Goal: Transaction & Acquisition: Book appointment/travel/reservation

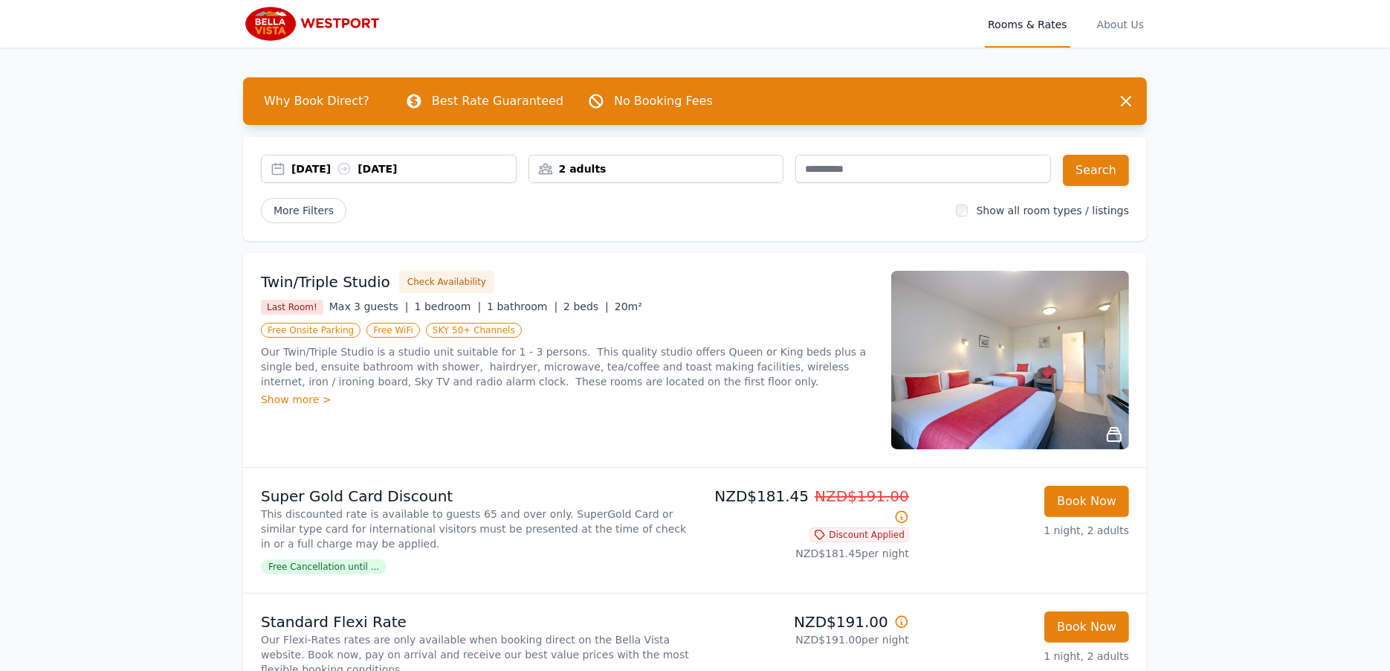
click at [338, 162] on div "[DATE] [DATE]" at bounding box center [403, 168] width 225 height 15
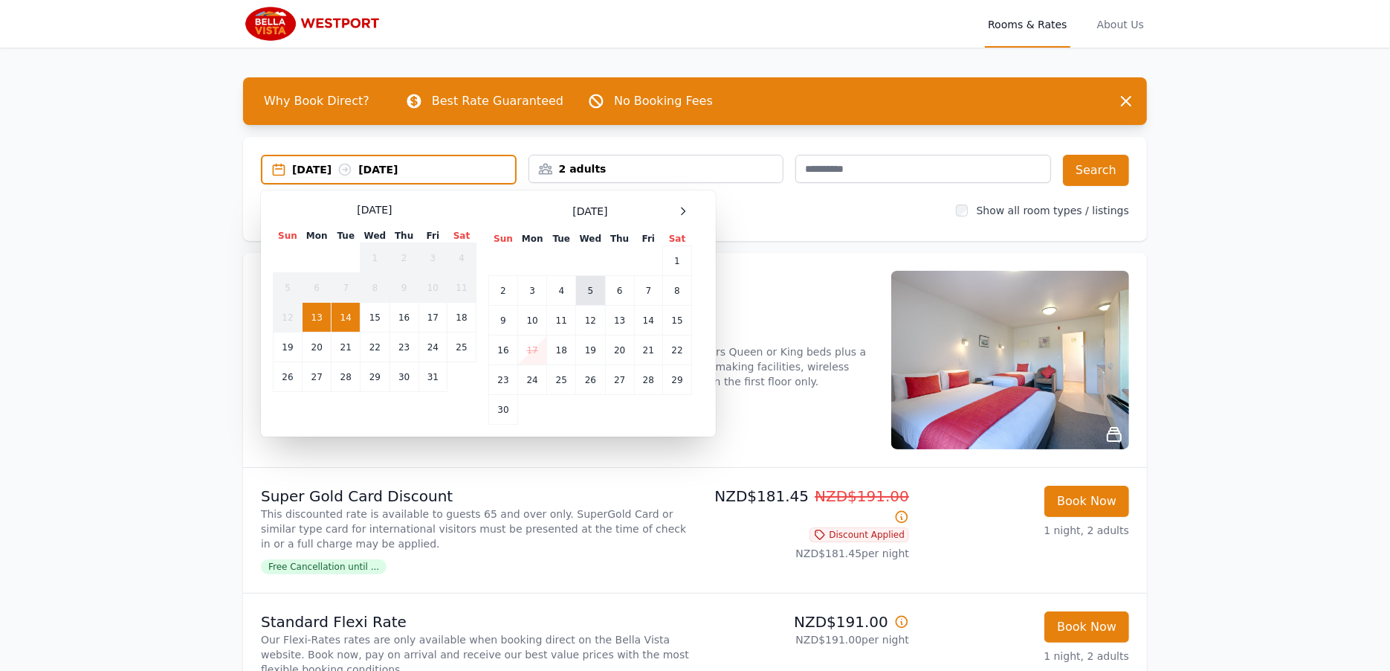
click at [592, 284] on td "5" at bounding box center [590, 291] width 29 height 30
click at [615, 283] on td "6" at bounding box center [619, 291] width 29 height 30
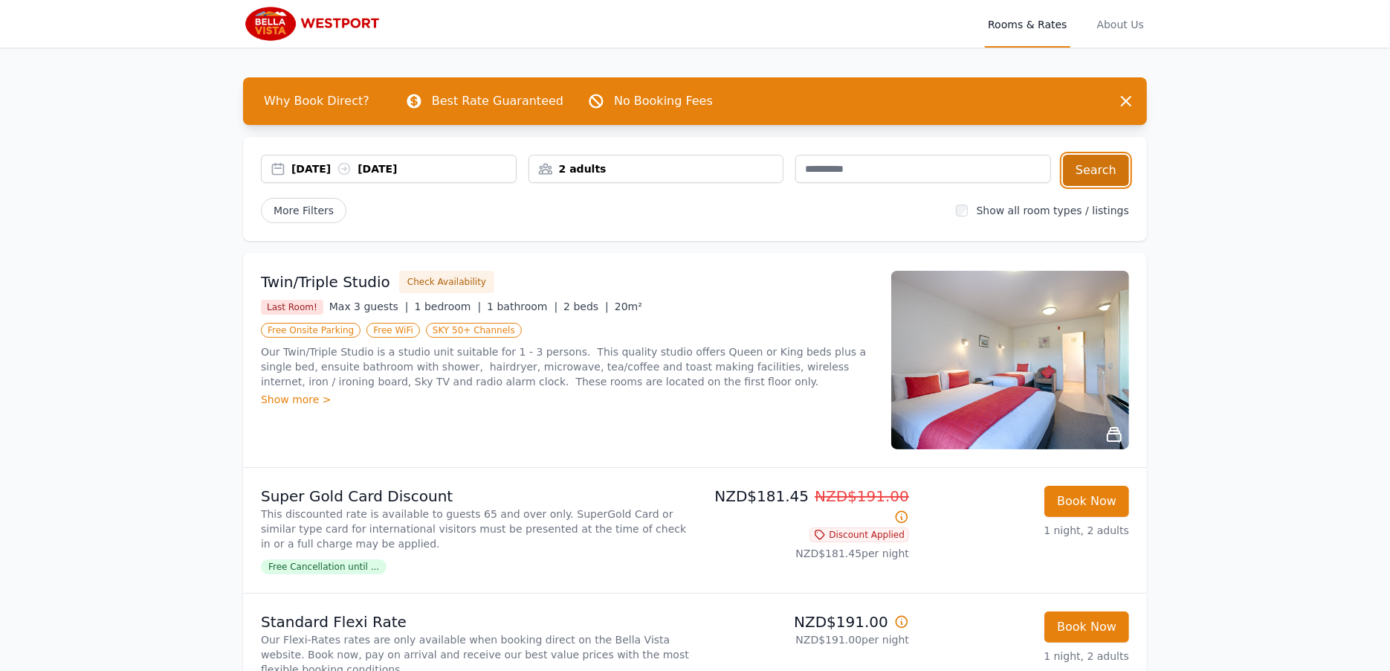
click at [1100, 167] on button "Search" at bounding box center [1096, 170] width 66 height 31
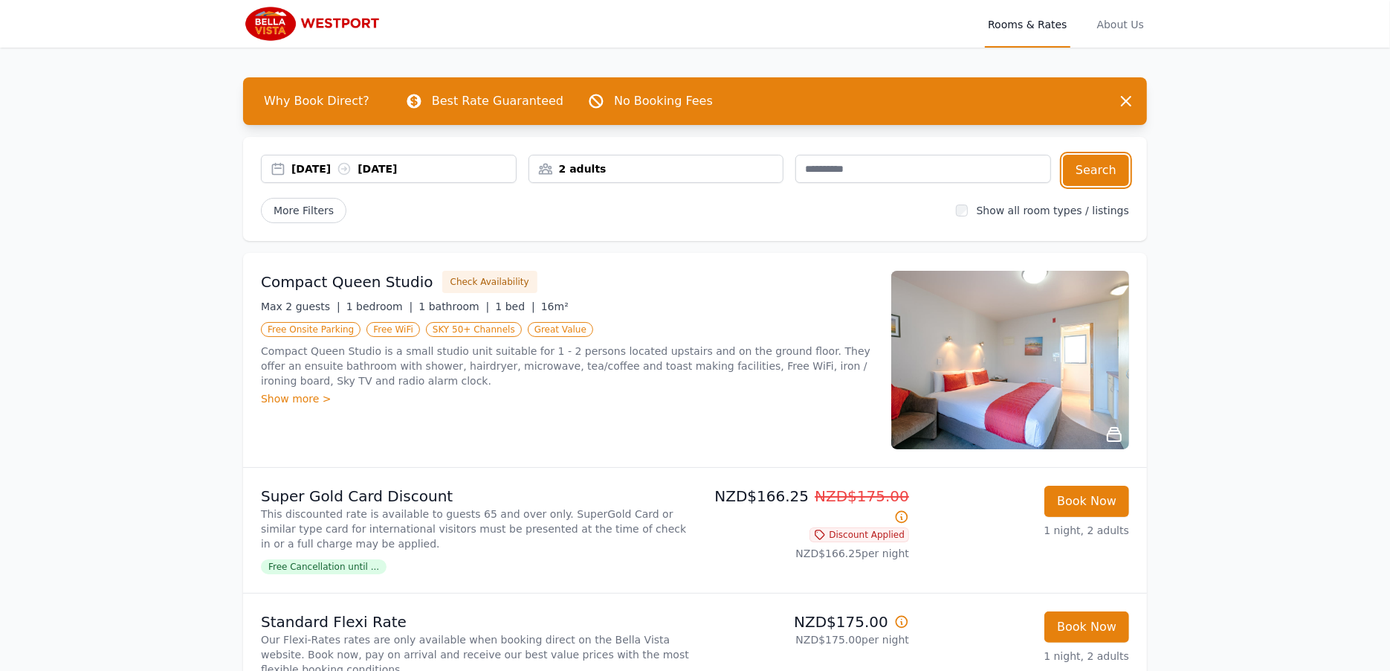
click at [299, 167] on div "[DATE] [DATE]" at bounding box center [403, 168] width 225 height 15
click at [1129, 93] on icon "button" at bounding box center [1126, 101] width 18 height 18
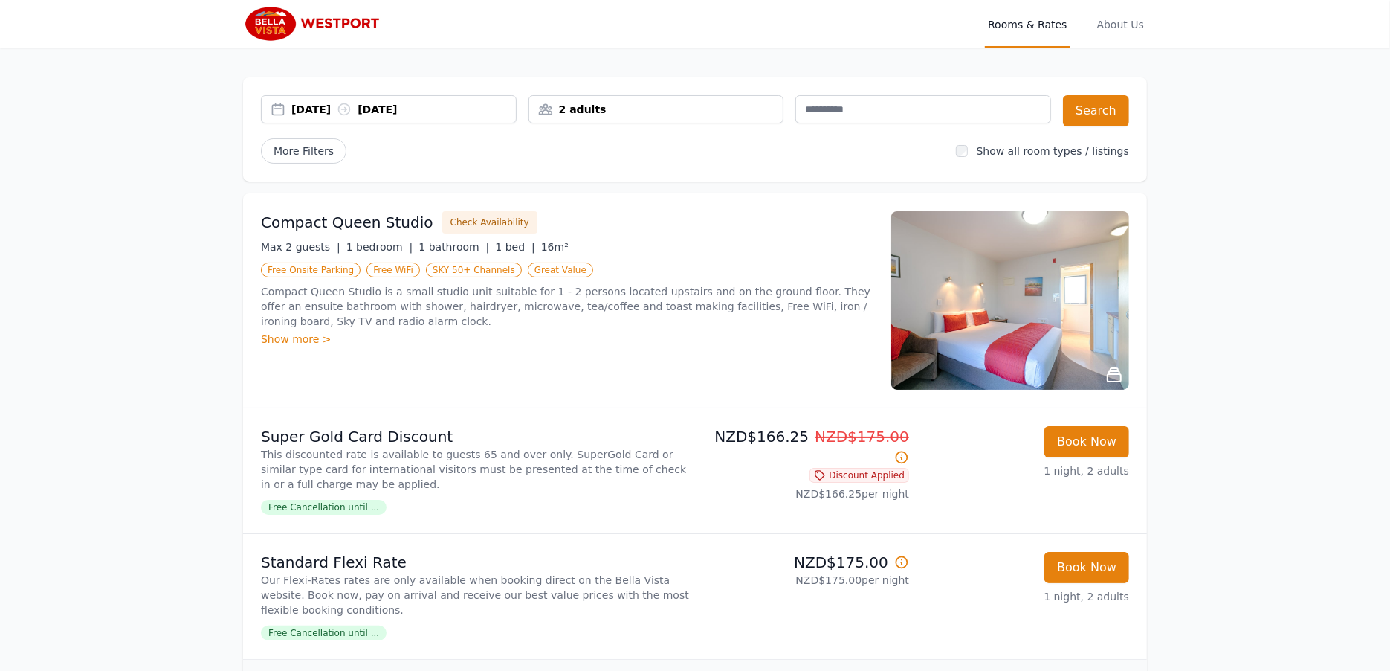
click at [276, 105] on div "[DATE] [DATE]" at bounding box center [389, 109] width 254 height 15
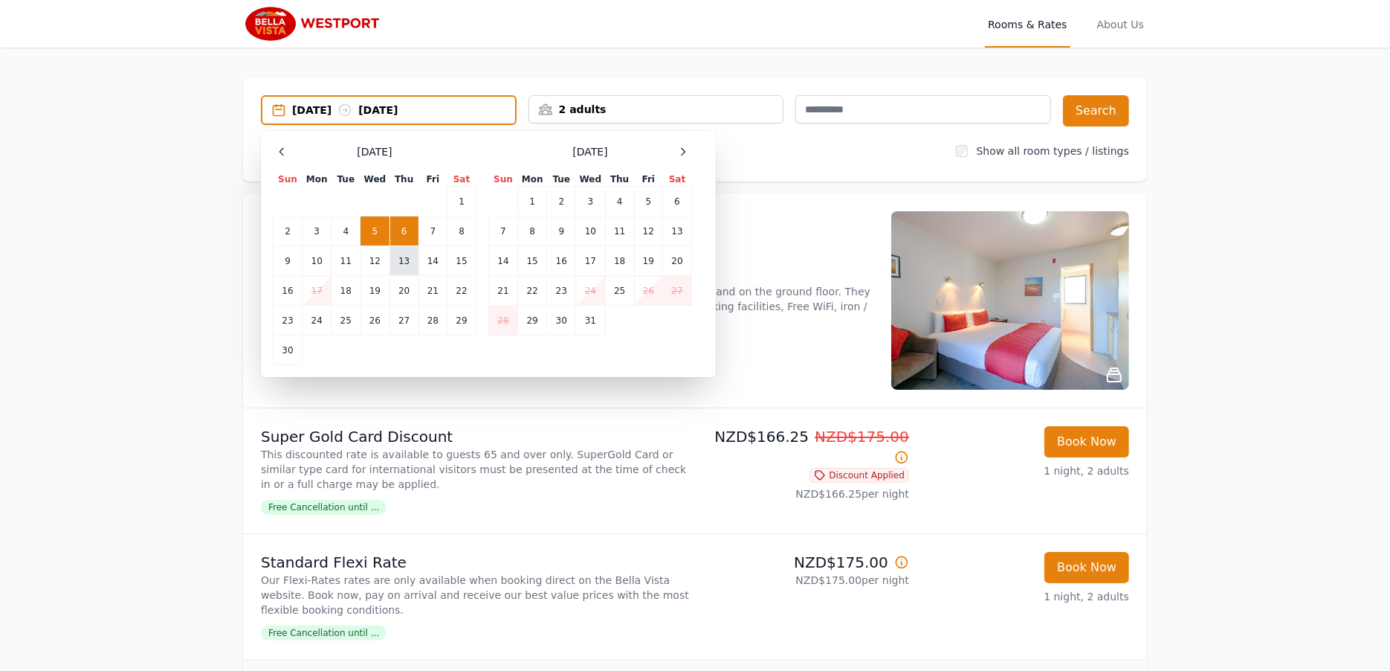
click at [401, 254] on td "13" at bounding box center [404, 261] width 29 height 30
click at [283, 143] on div at bounding box center [282, 152] width 18 height 18
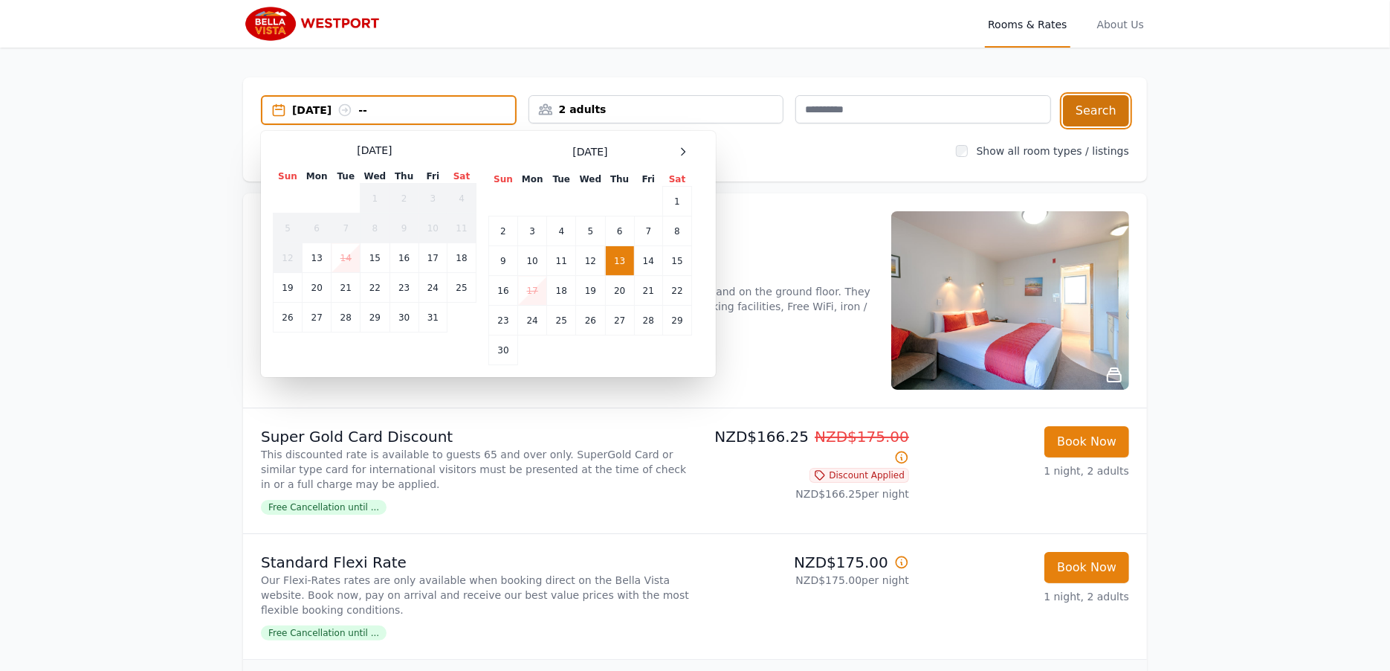
click at [1101, 107] on button "Search" at bounding box center [1096, 110] width 66 height 31
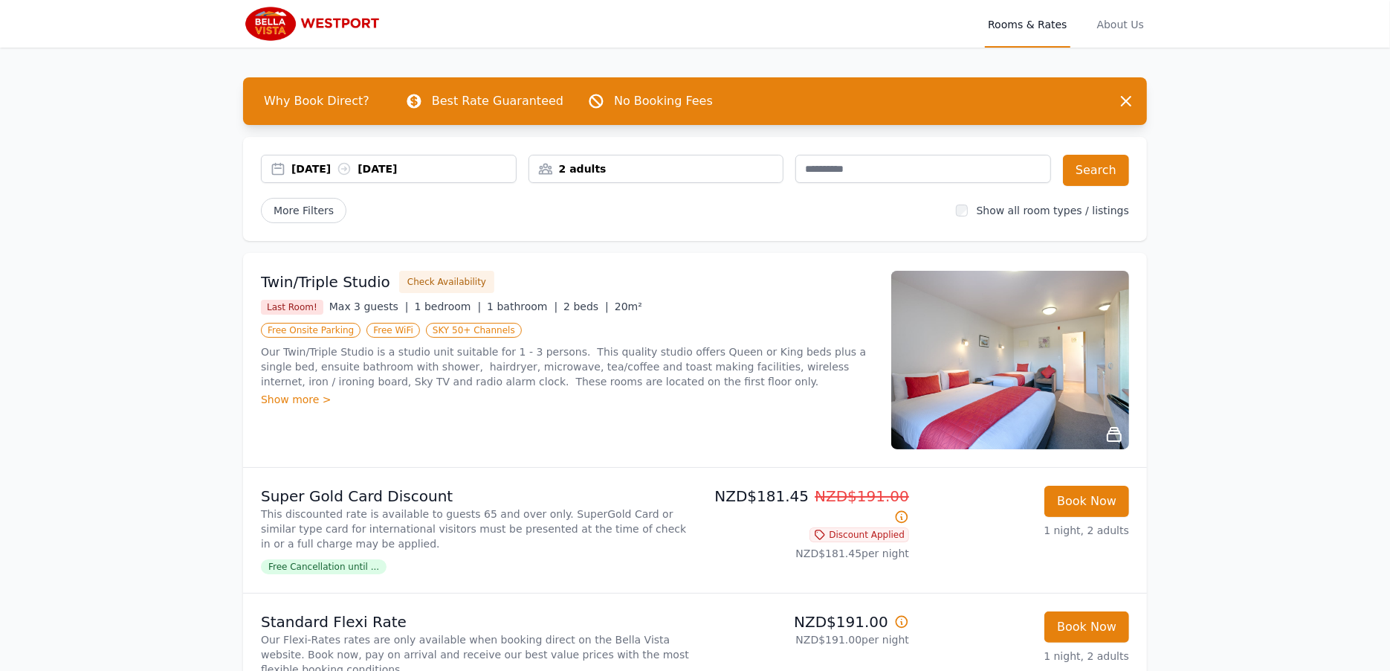
click at [277, 164] on div "[DATE] [DATE]" at bounding box center [389, 168] width 254 height 15
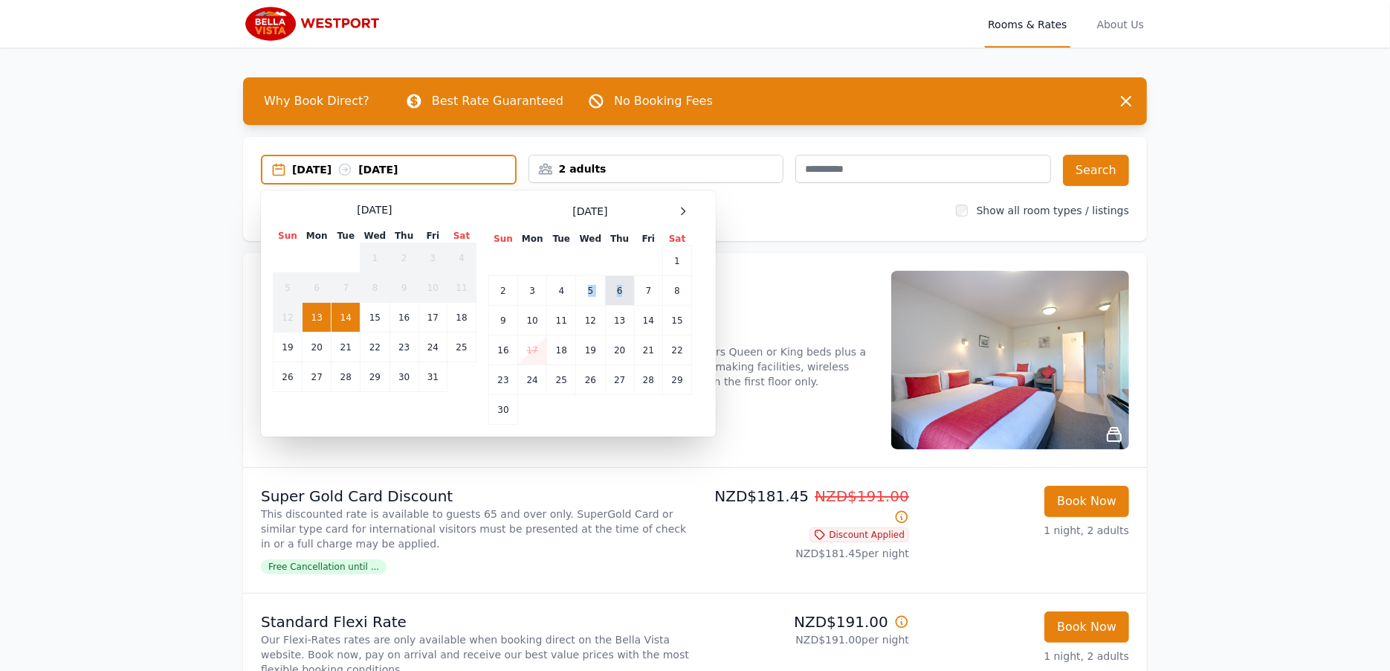
drag, startPoint x: 590, startPoint y: 282, endPoint x: 620, endPoint y: 287, distance: 30.9
click at [620, 287] on tr "2 3 4 5 6 7 8" at bounding box center [590, 291] width 203 height 30
click at [587, 282] on td "5" at bounding box center [590, 291] width 29 height 30
drag, startPoint x: 587, startPoint y: 282, endPoint x: 616, endPoint y: 281, distance: 29.0
click at [616, 281] on tr "2 3 4 5 6 7 8" at bounding box center [590, 291] width 203 height 30
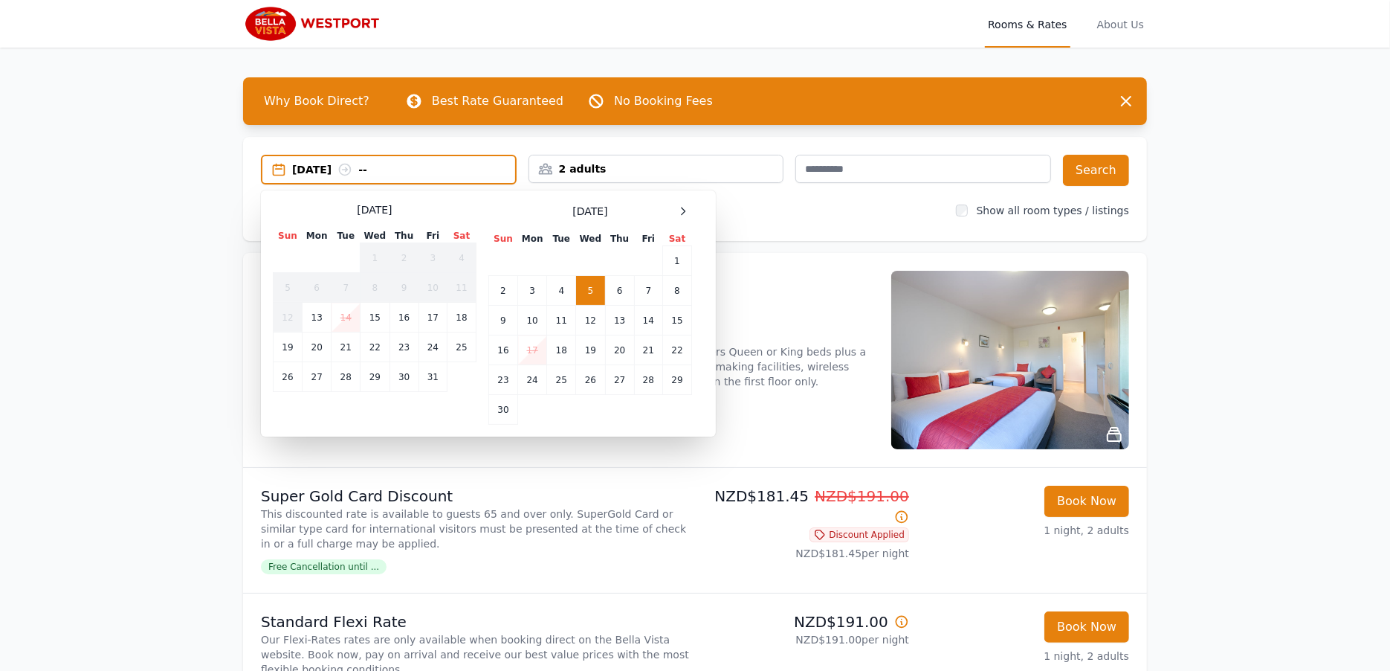
click at [760, 281] on div "Twin/Triple Studio Check Availability" at bounding box center [567, 282] width 613 height 22
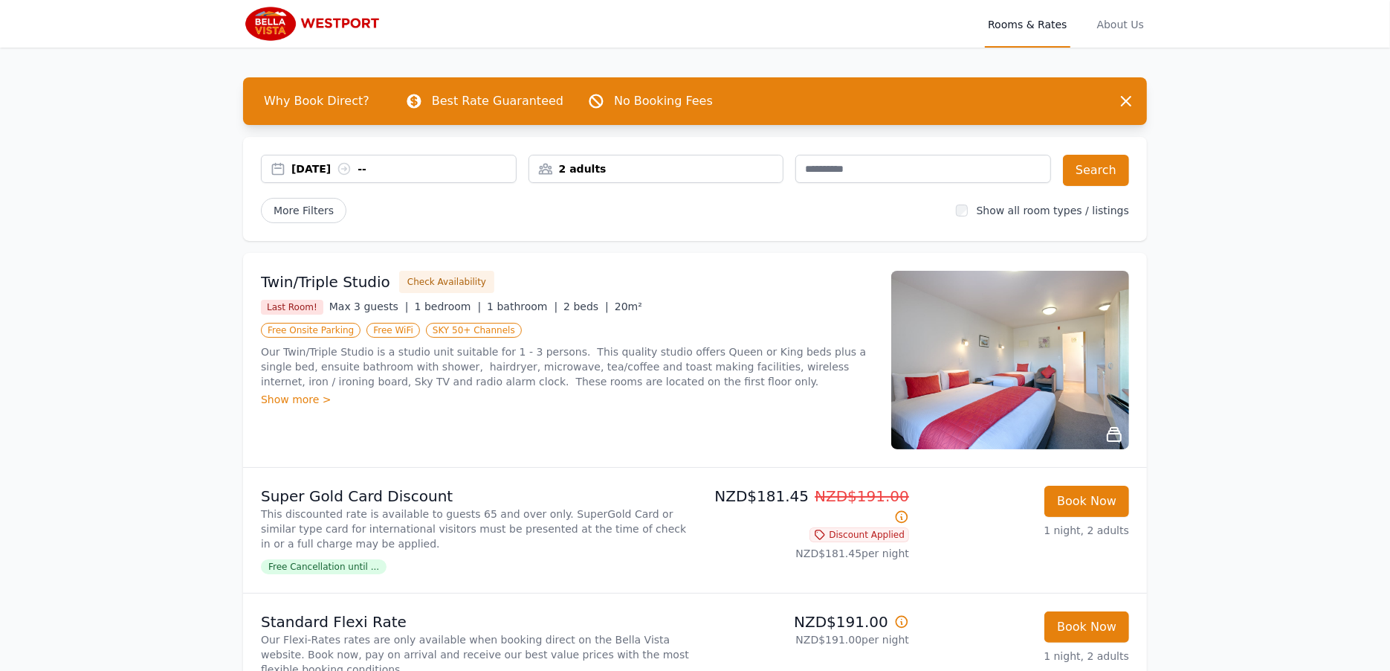
click at [294, 162] on div "05 Nov 2025 --" at bounding box center [403, 168] width 225 height 15
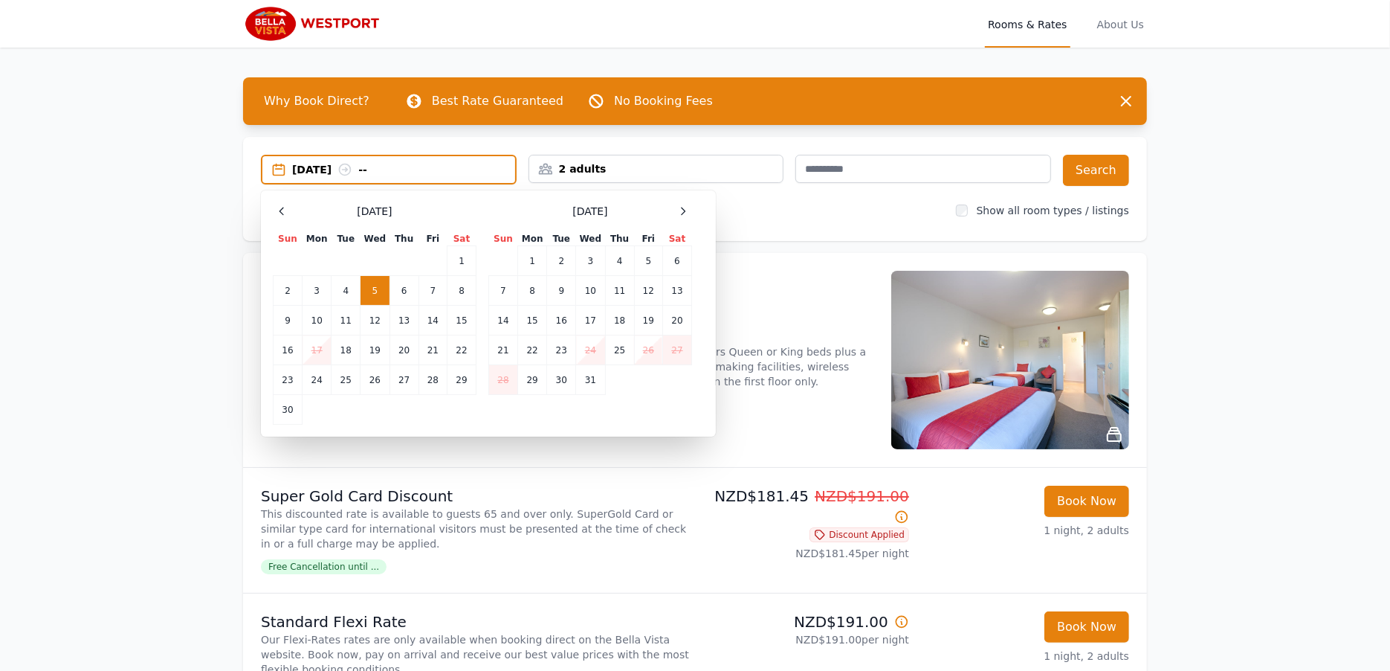
click at [375, 285] on td "5" at bounding box center [375, 291] width 29 height 30
click at [406, 284] on td "6" at bounding box center [404, 291] width 29 height 30
